Goal: Communication & Community: Answer question/provide support

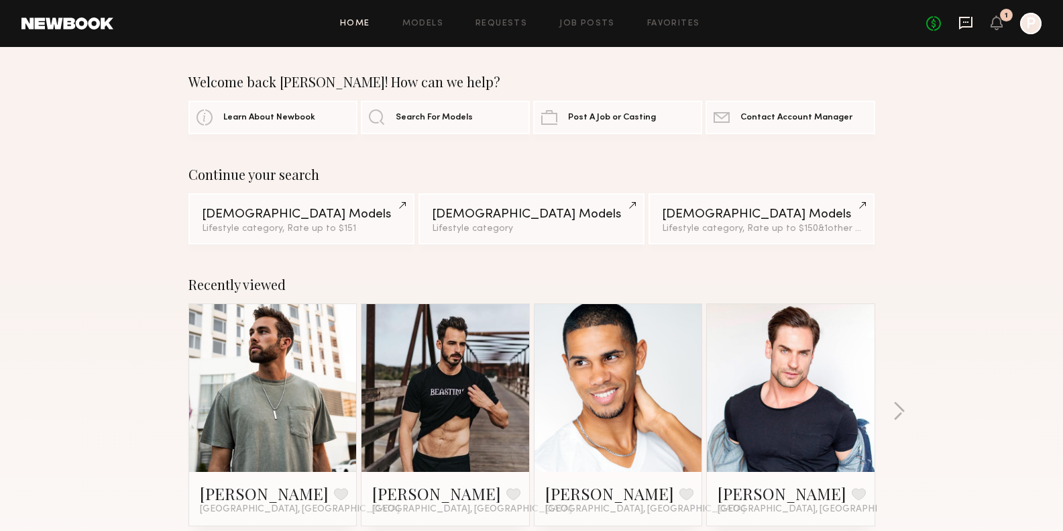
click at [966, 23] on icon at bounding box center [965, 22] width 15 height 15
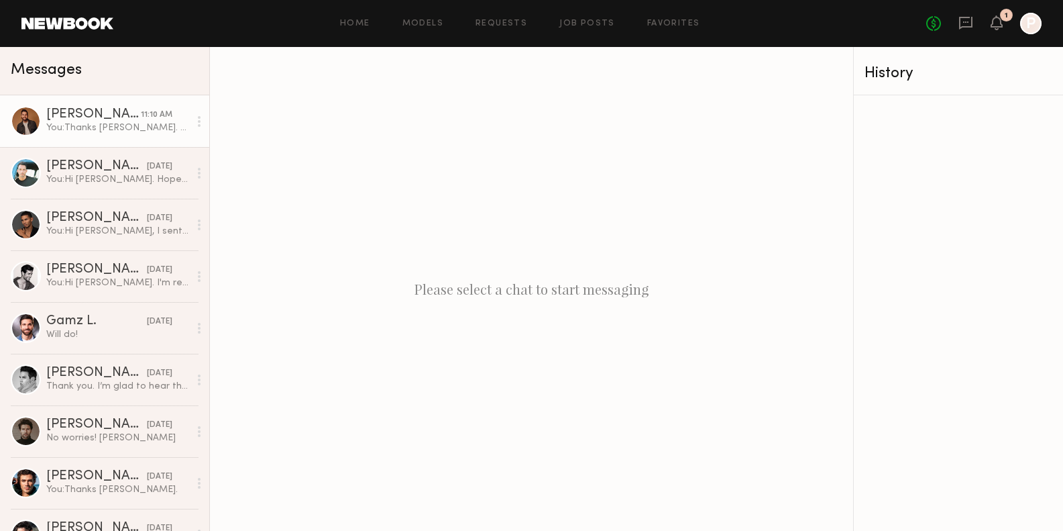
click at [103, 123] on div "You: Thanks [PERSON_NAME]. No worries at all. Usage would be for website + soci…" at bounding box center [117, 127] width 143 height 13
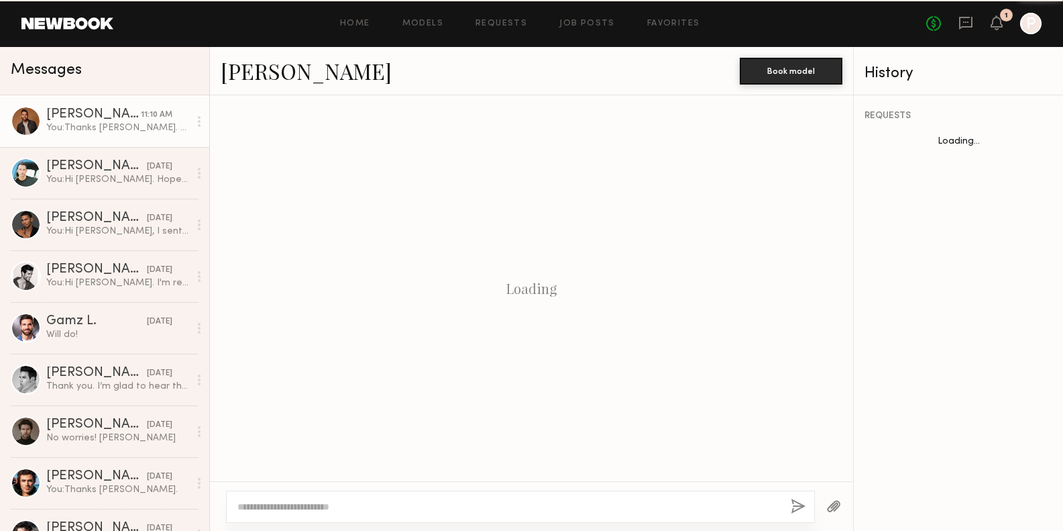
scroll to position [687, 0]
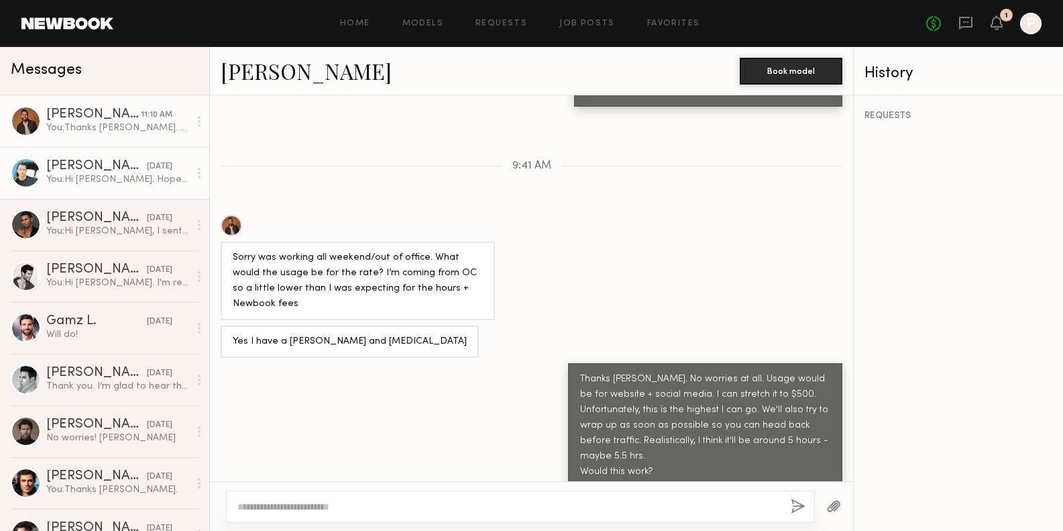
click at [115, 168] on div "[PERSON_NAME]" at bounding box center [96, 166] width 101 height 13
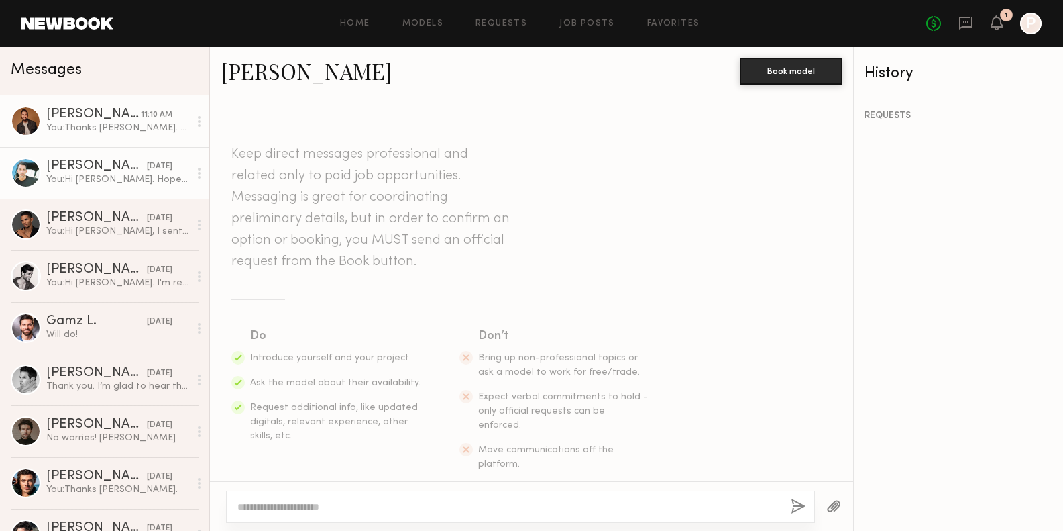
scroll to position [1623, 0]
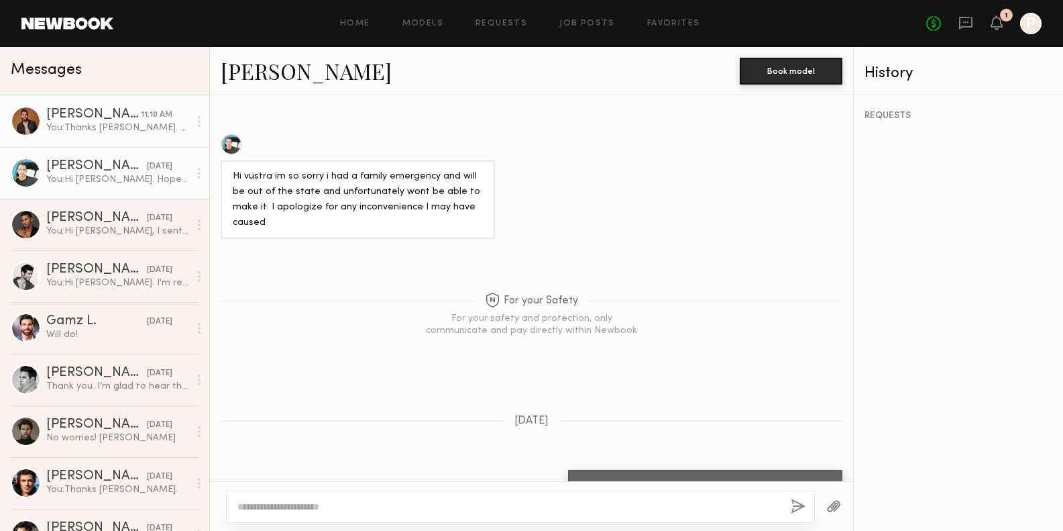
click at [123, 133] on div "You: Thanks [PERSON_NAME]. No worries at all. Usage would be for website + soci…" at bounding box center [117, 127] width 143 height 13
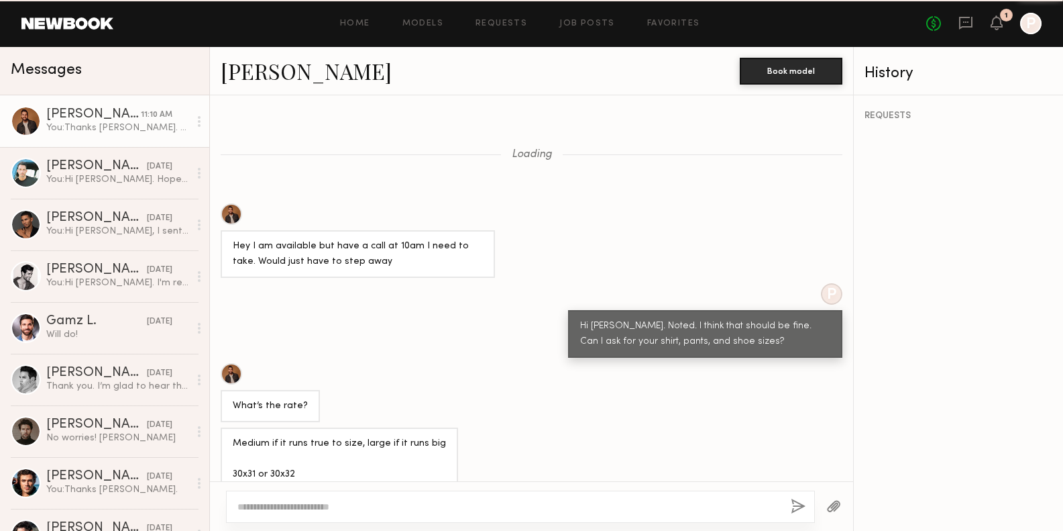
scroll to position [687, 0]
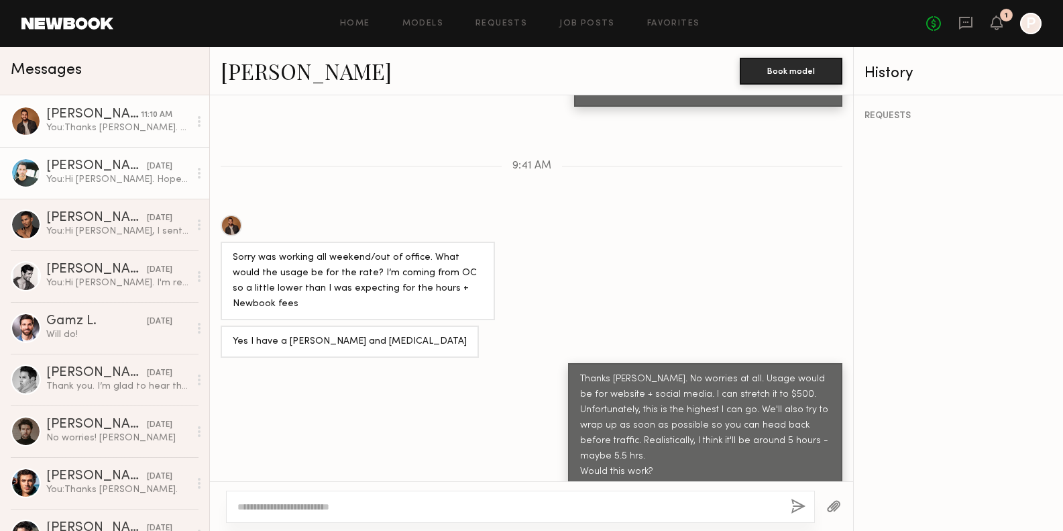
click at [122, 169] on div "[PERSON_NAME]" at bounding box center [96, 166] width 101 height 13
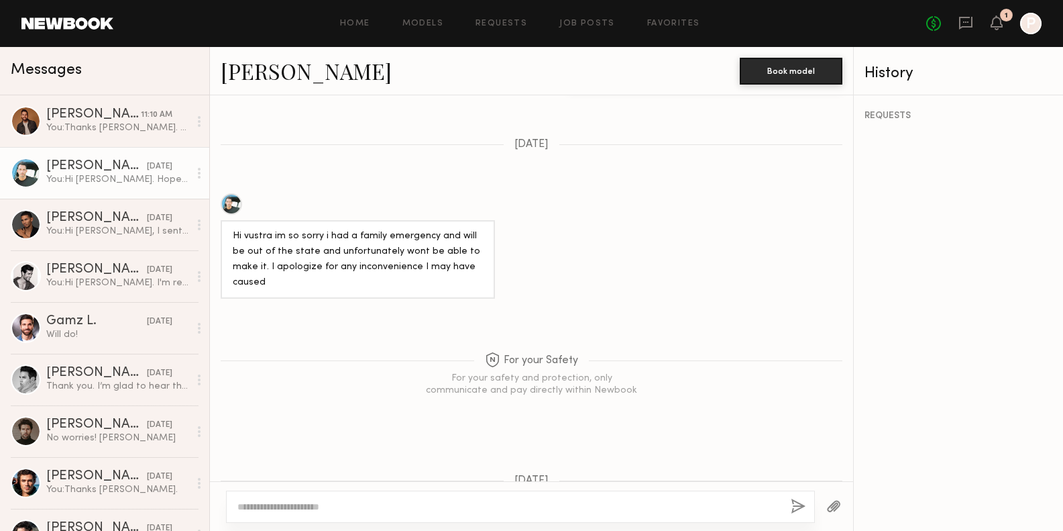
scroll to position [1561, 0]
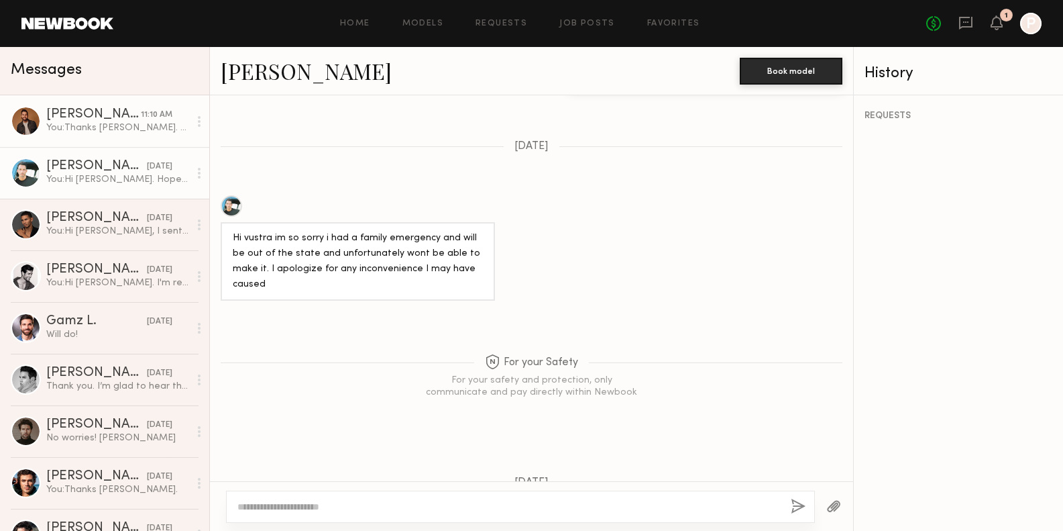
click at [96, 126] on div "You: Thanks [PERSON_NAME]. No worries at all. Usage would be for website + soci…" at bounding box center [117, 127] width 143 height 13
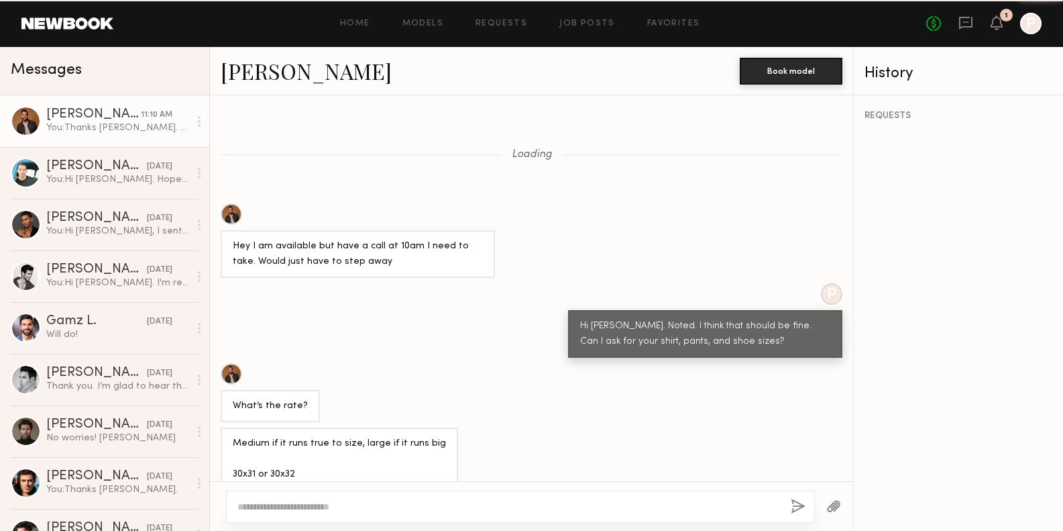
scroll to position [687, 0]
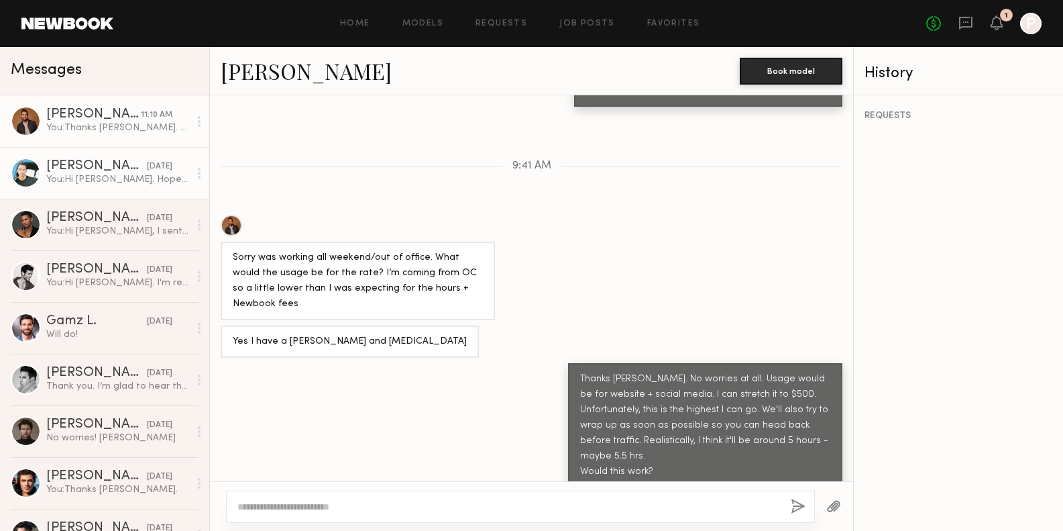
click at [78, 165] on div "[PERSON_NAME]" at bounding box center [96, 166] width 101 height 13
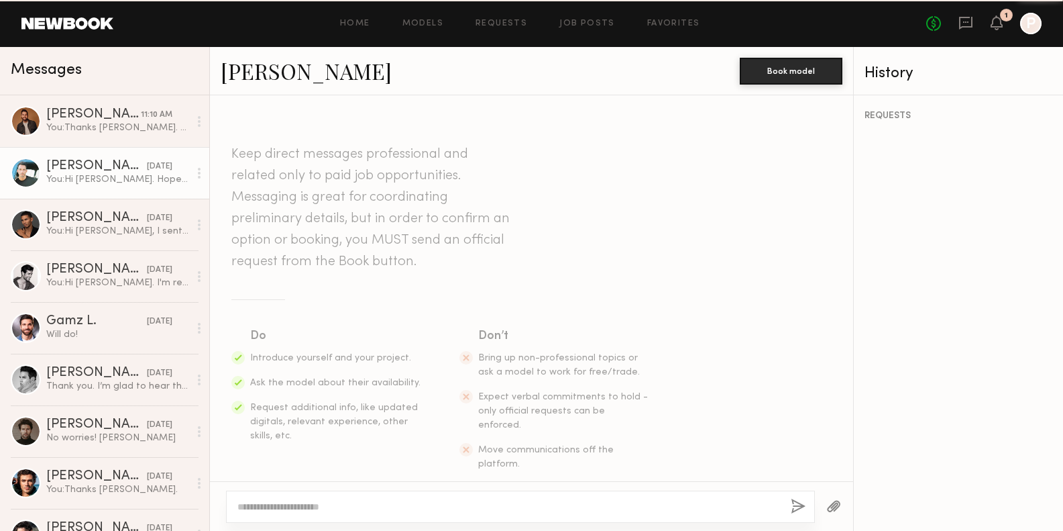
scroll to position [1623, 0]
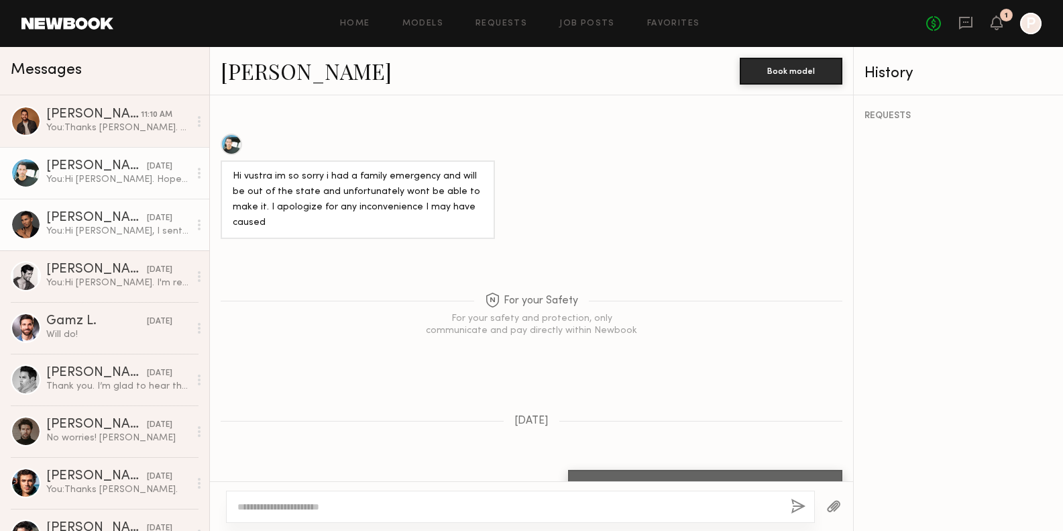
click at [89, 230] on div "You: Hi Shanti, I sent over a Booking Request. Just wanted to make sure it arri…" at bounding box center [117, 231] width 143 height 13
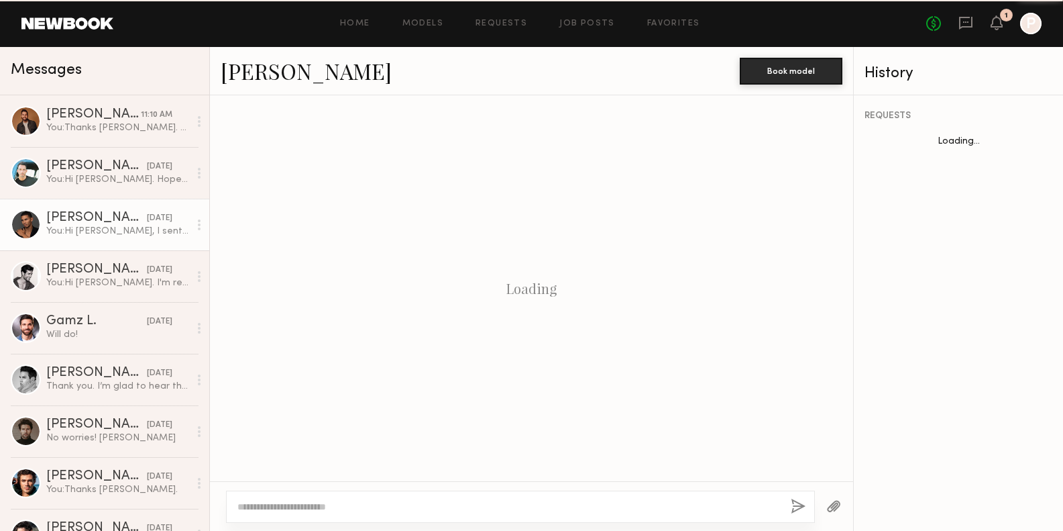
scroll to position [557, 0]
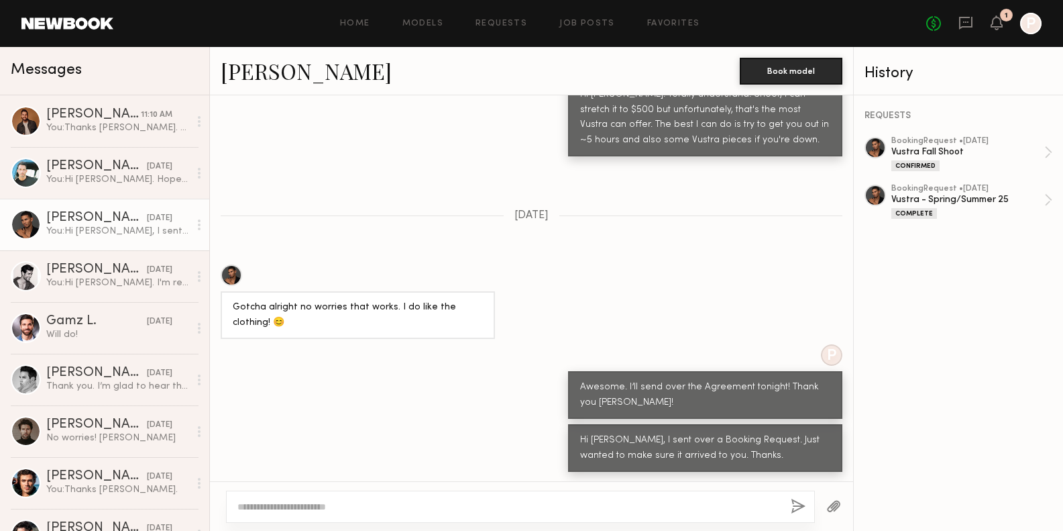
click at [325, 503] on textarea at bounding box center [508, 506] width 543 height 13
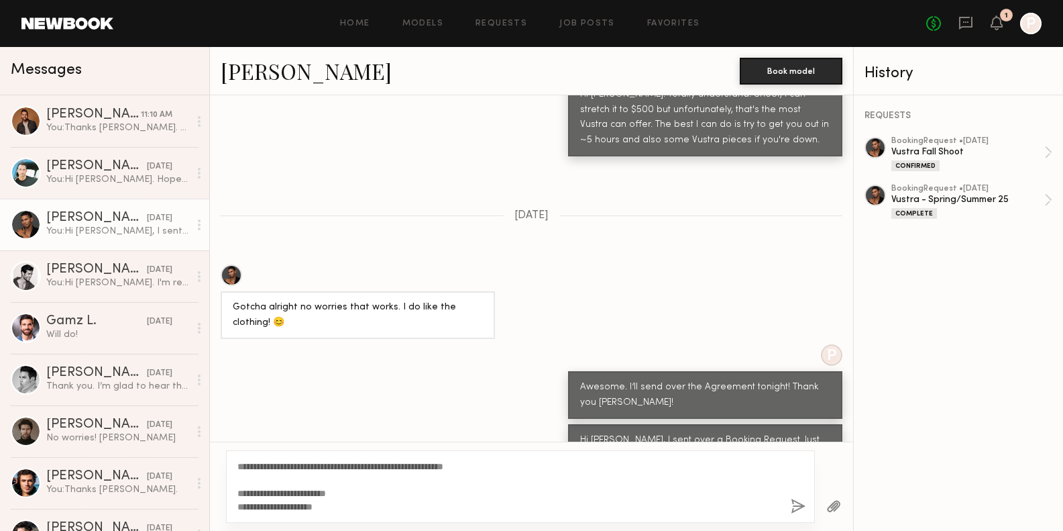
type textarea "**********"
click at [793, 508] on button "button" at bounding box center [798, 506] width 15 height 17
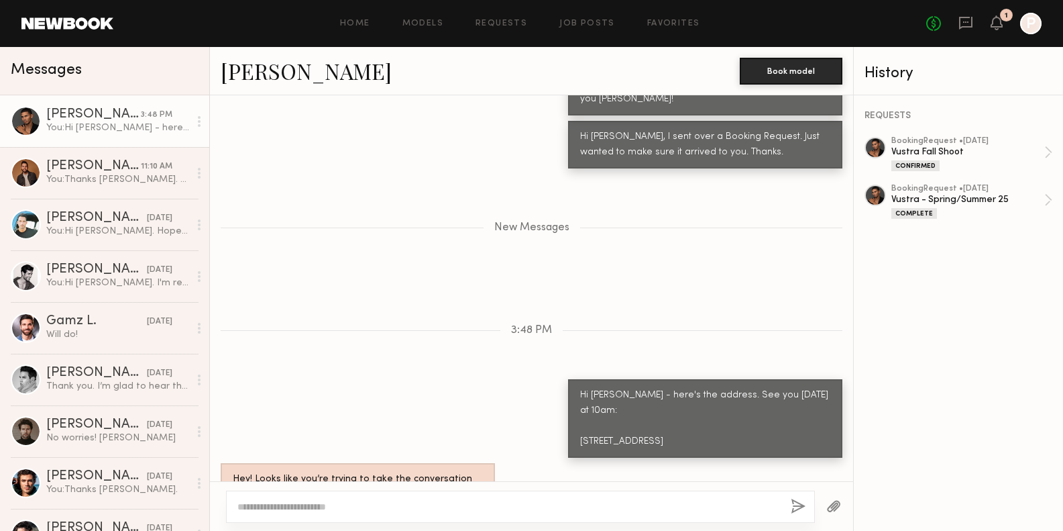
scroll to position [944, 0]
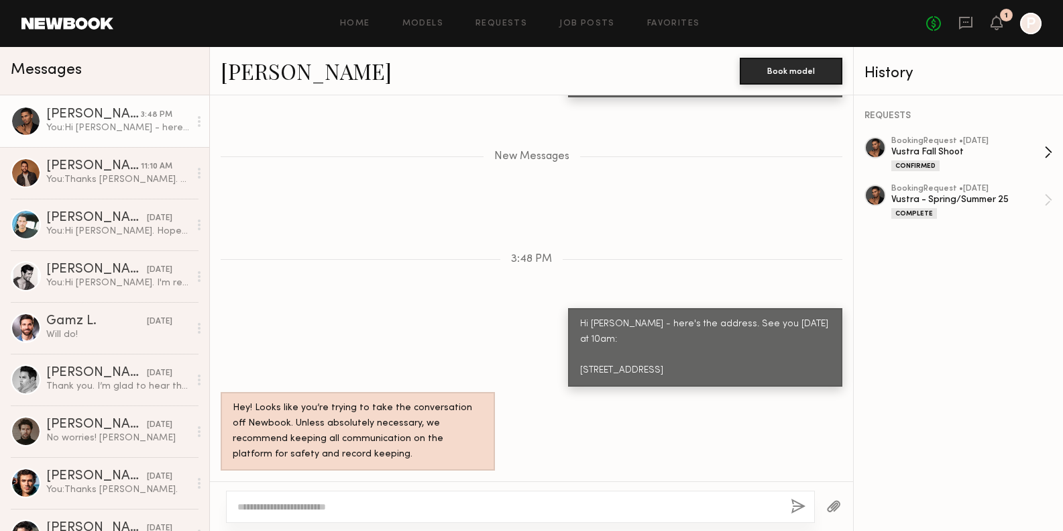
click at [991, 164] on div "Confirmed" at bounding box center [967, 165] width 153 height 11
click at [401, 500] on textarea at bounding box center [508, 506] width 543 height 13
paste textarea "**********"
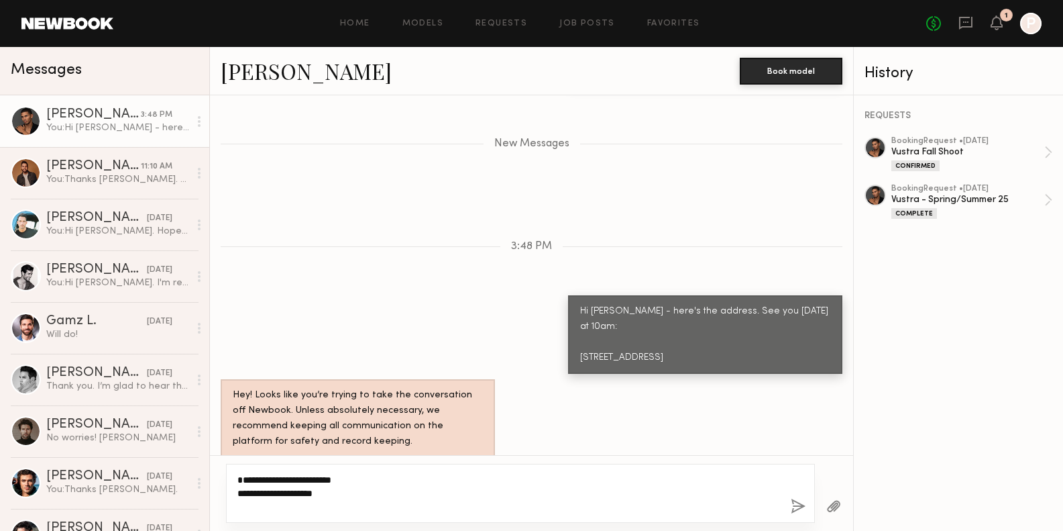
click at [239, 494] on textarea "**********" at bounding box center [508, 493] width 543 height 40
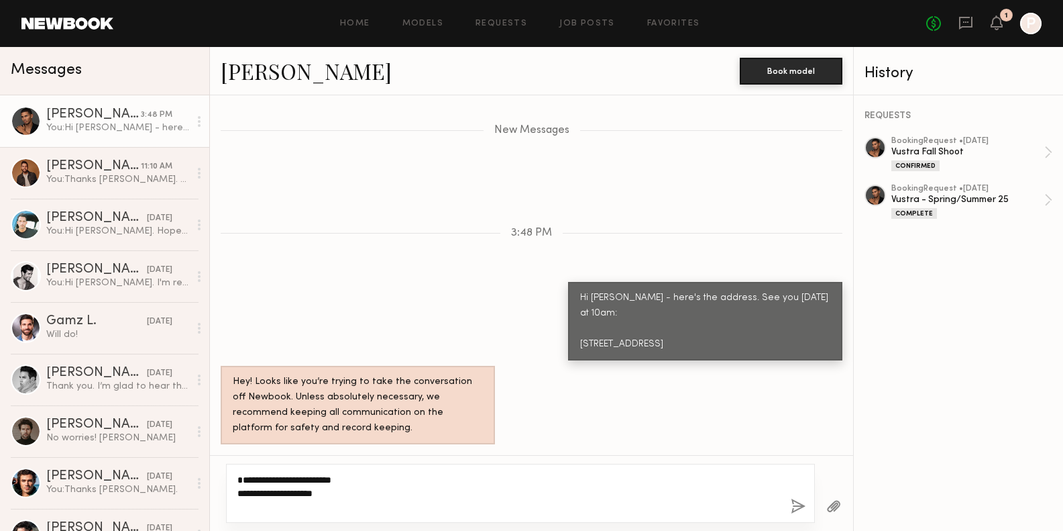
type textarea "**********"
click at [796, 506] on button "button" at bounding box center [798, 506] width 15 height 17
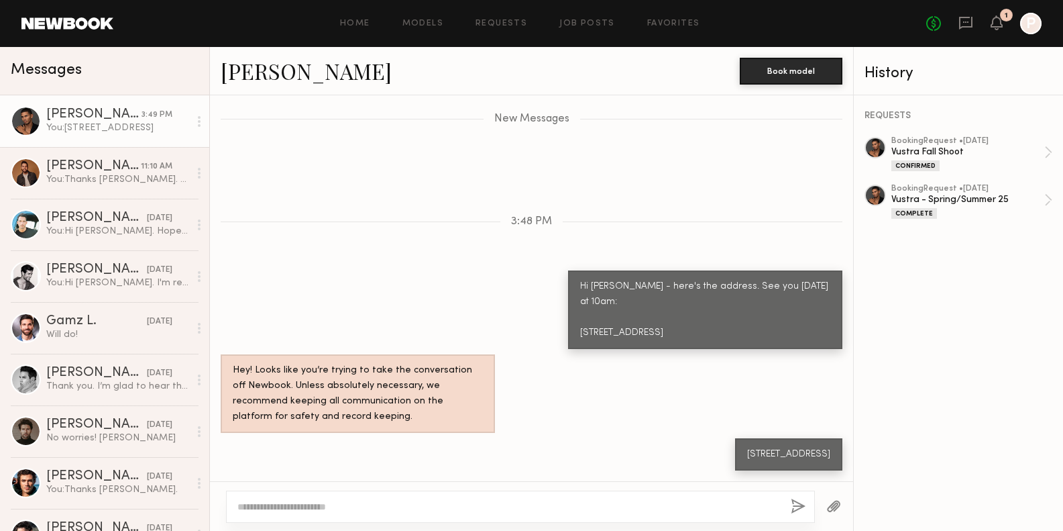
scroll to position [1081, 0]
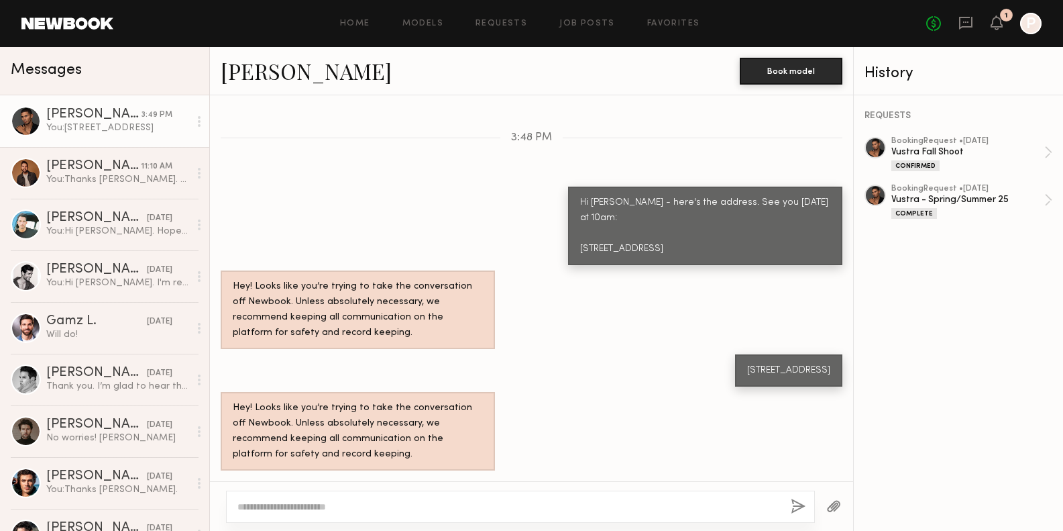
click at [794, 363] on div "[STREET_ADDRESS]" at bounding box center [788, 370] width 83 height 15
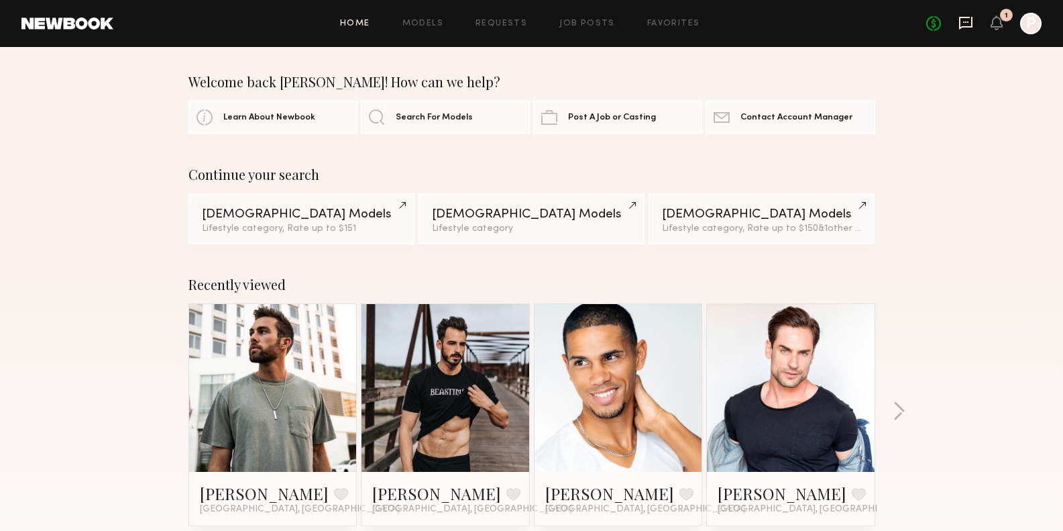
click at [973, 21] on icon at bounding box center [965, 23] width 13 height 13
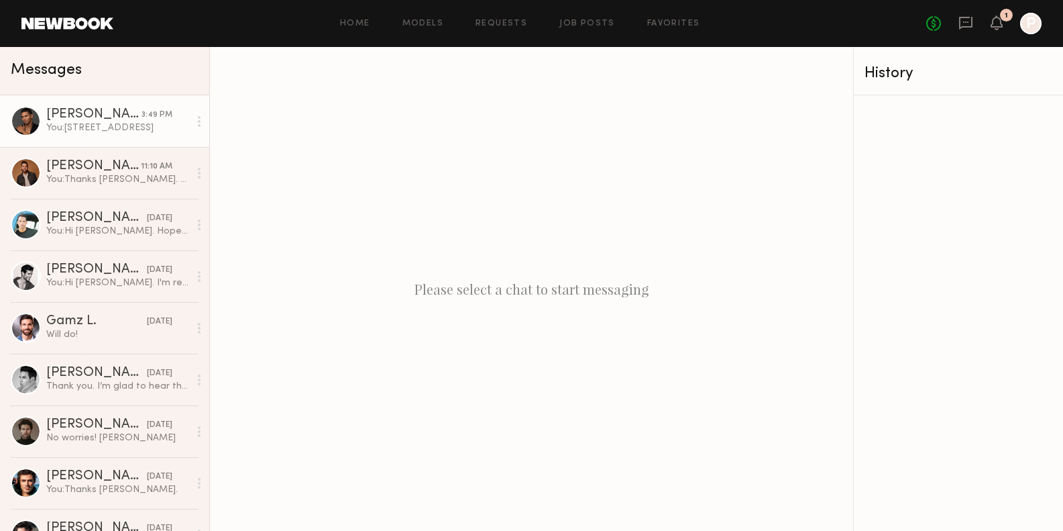
click at [80, 118] on div "[PERSON_NAME]" at bounding box center [93, 114] width 95 height 13
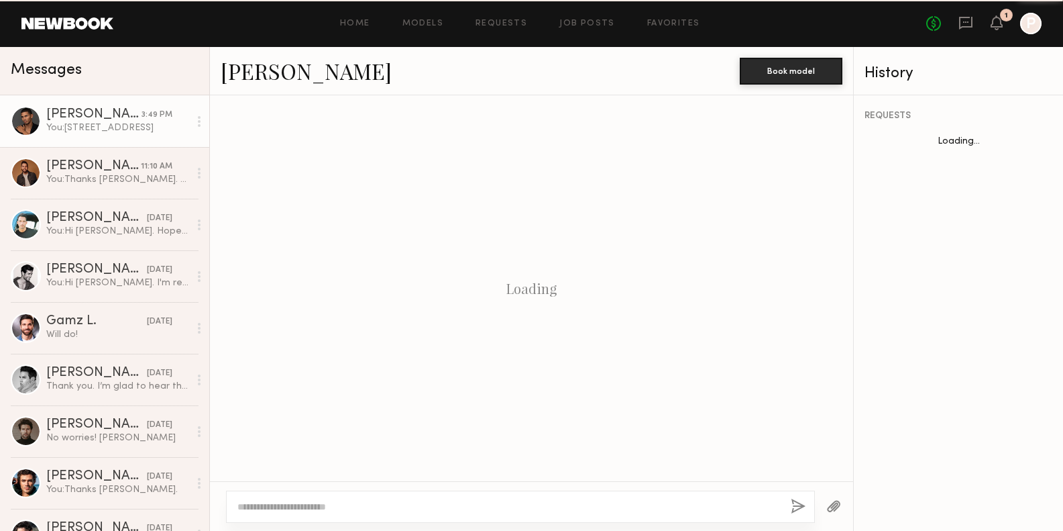
scroll to position [850, 0]
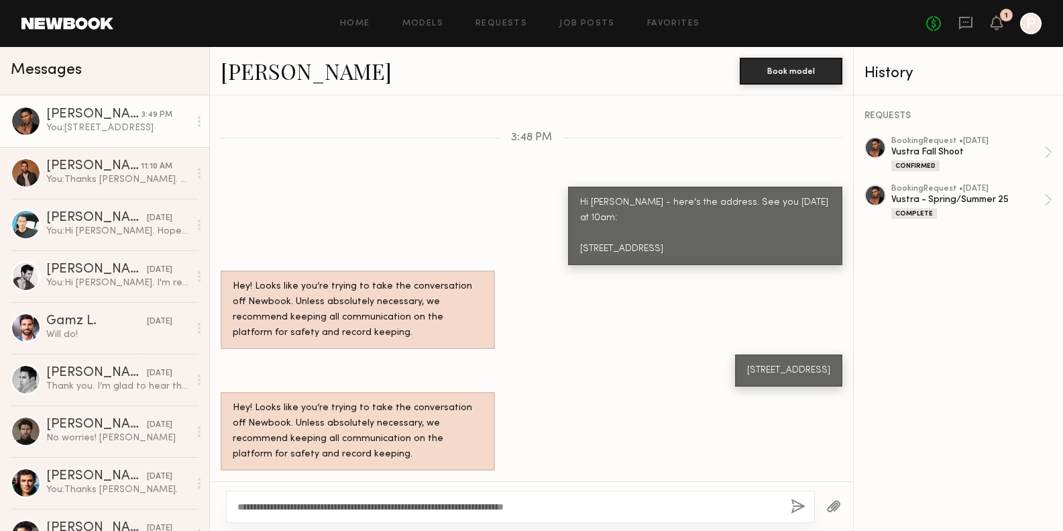
type textarea "**********"
click at [799, 505] on button "button" at bounding box center [798, 506] width 15 height 17
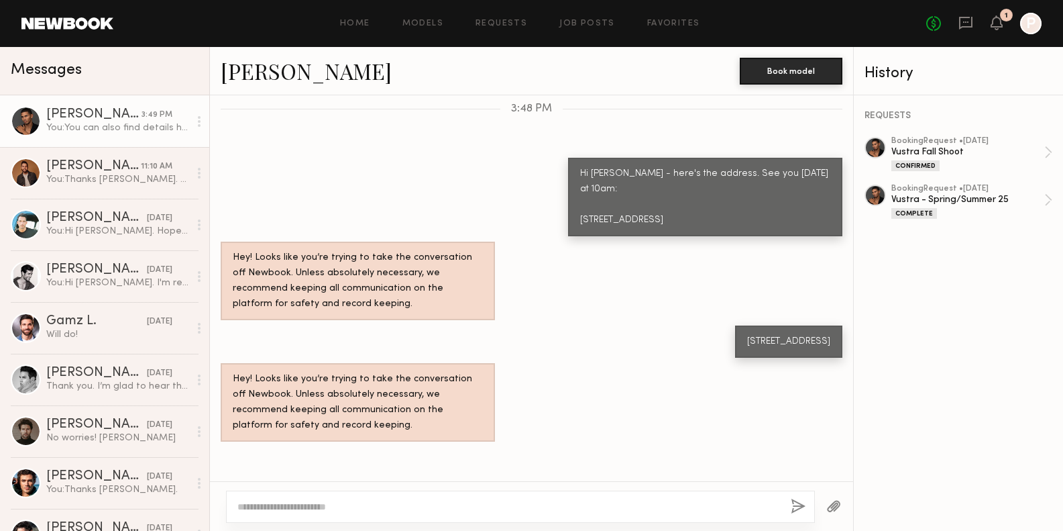
scroll to position [1005, 0]
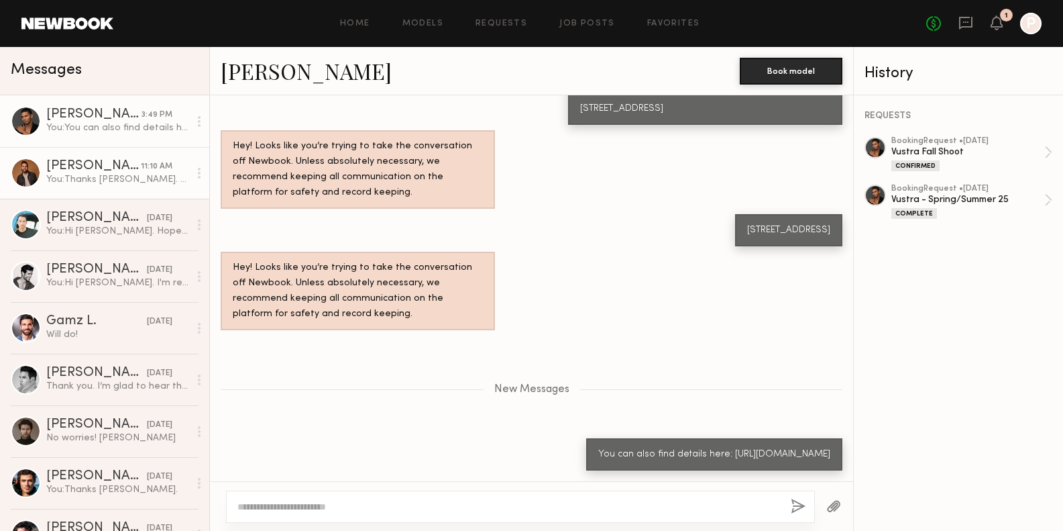
click at [121, 177] on div "You: Thanks [PERSON_NAME]. No worries at all. Usage would be for website + soci…" at bounding box center [117, 179] width 143 height 13
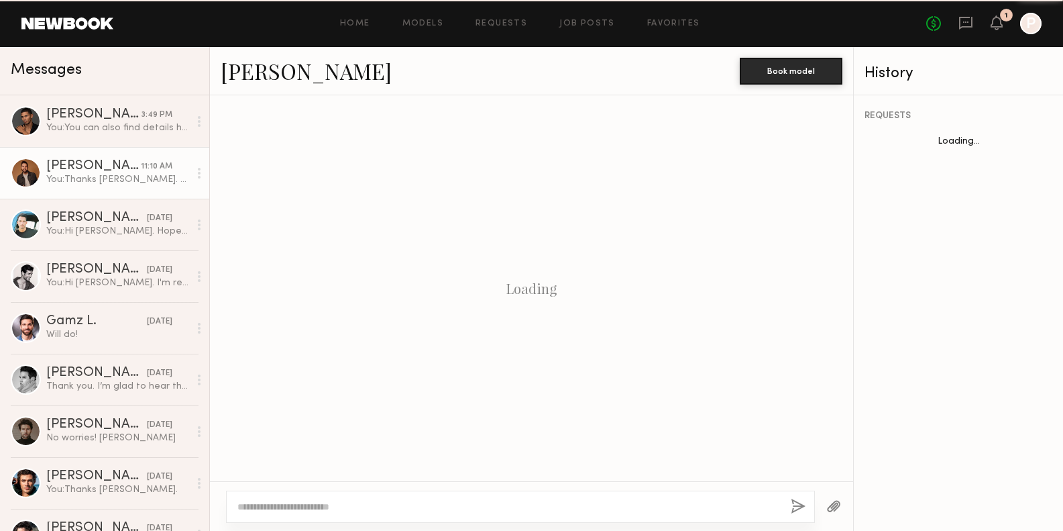
scroll to position [687, 0]
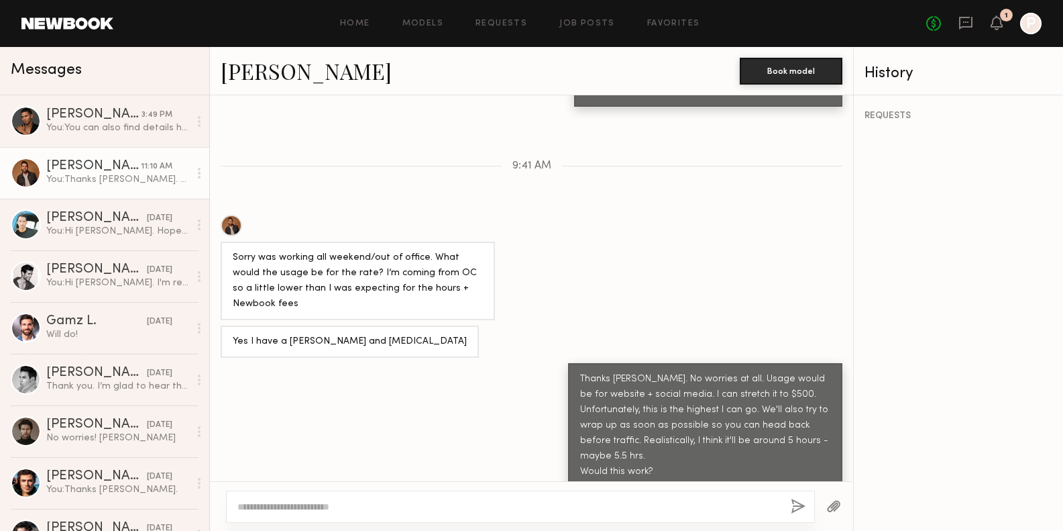
click at [1017, 17] on div "No fees up to $5,000 1 P" at bounding box center [983, 23] width 115 height 21
click at [997, 17] on icon at bounding box center [996, 21] width 11 height 9
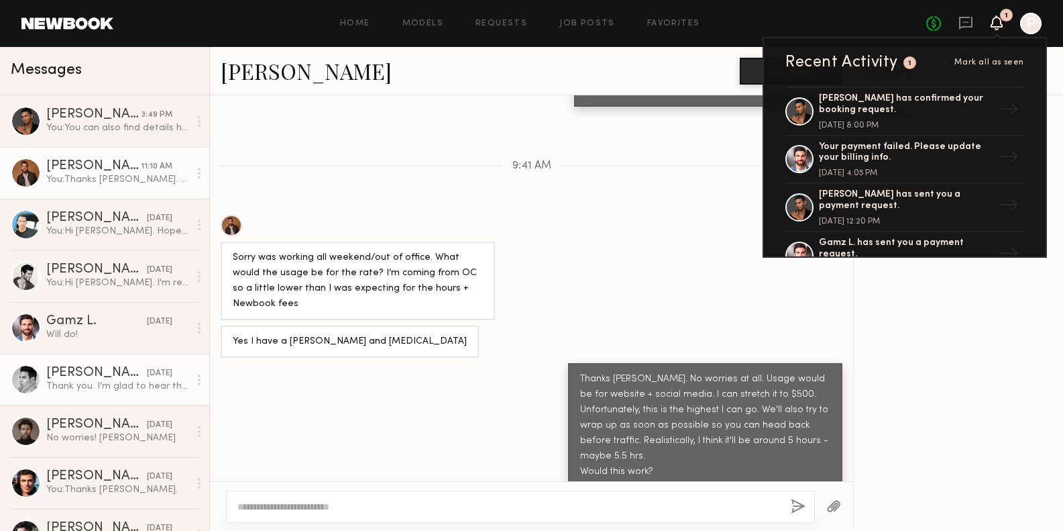
click at [97, 382] on div "Thank you. I’m glad to hear that. Have a good day" at bounding box center [117, 386] width 143 height 13
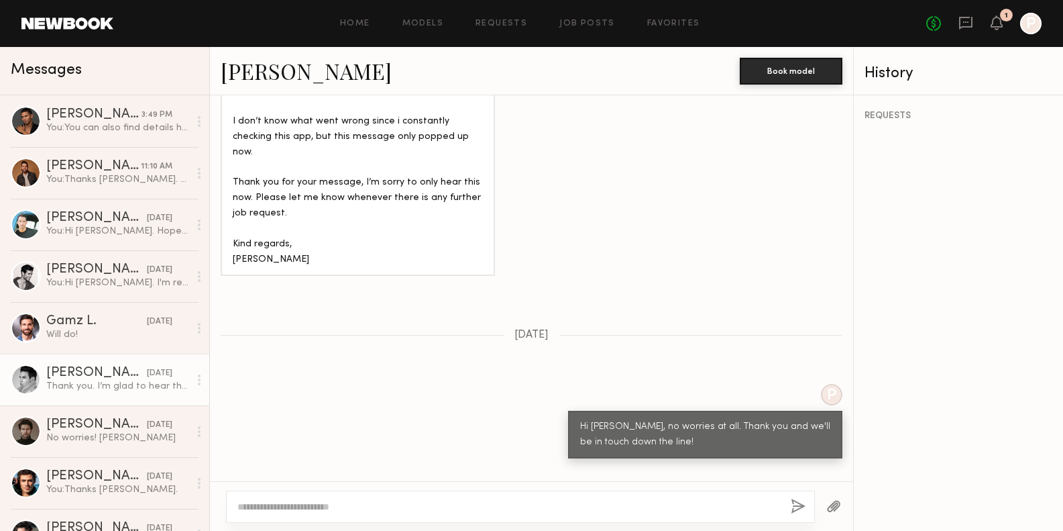
scroll to position [700, 0]
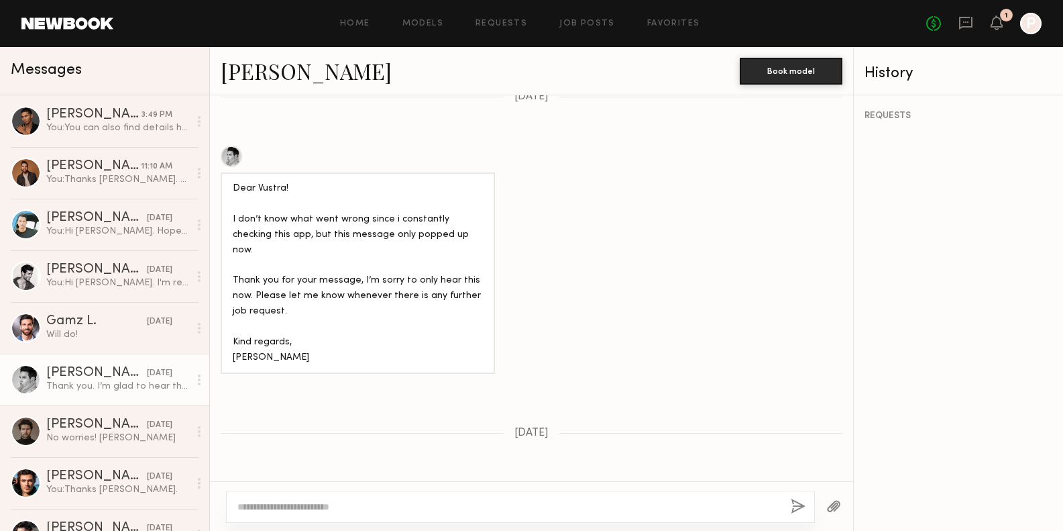
click at [274, 76] on link "[PERSON_NAME]" at bounding box center [306, 70] width 171 height 29
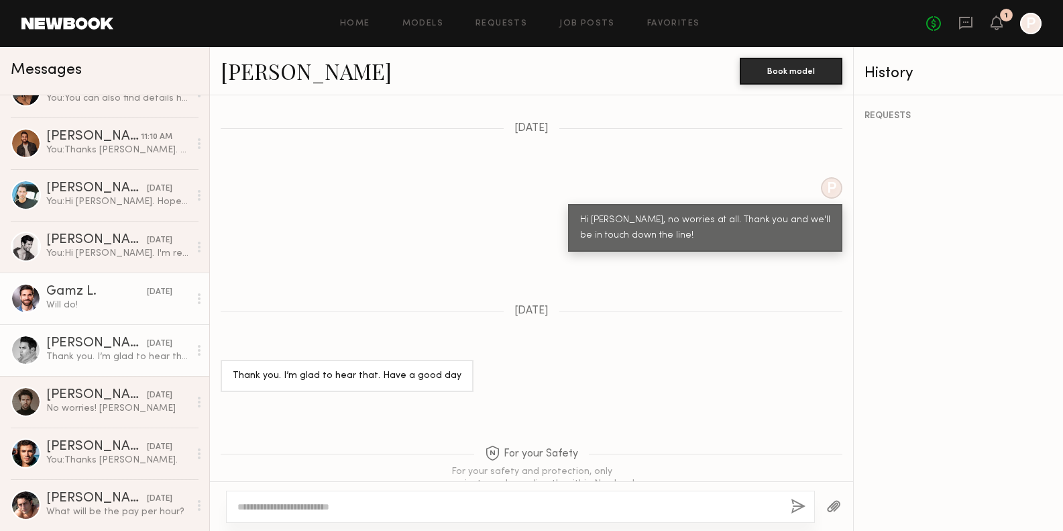
scroll to position [0, 0]
